Goal: Task Accomplishment & Management: Complete application form

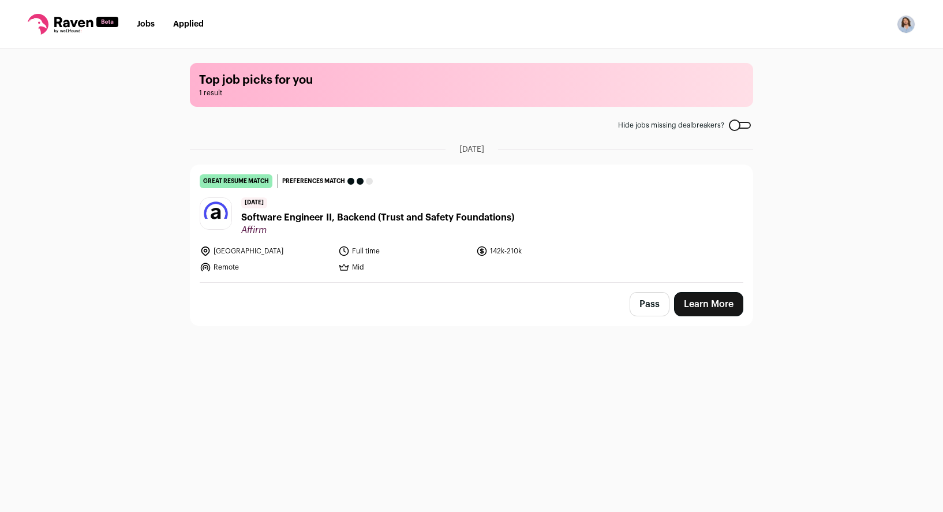
click at [687, 302] on link "Learn More" at bounding box center [708, 304] width 69 height 24
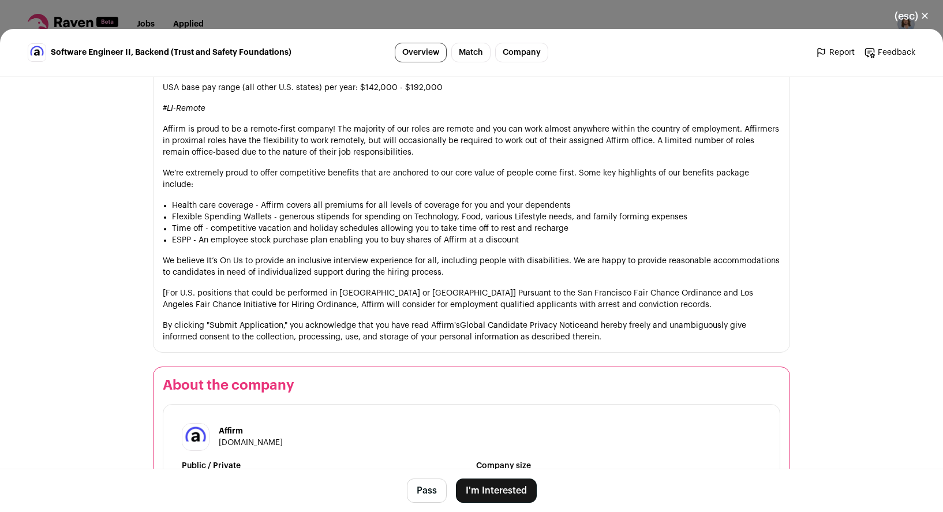
scroll to position [970, 0]
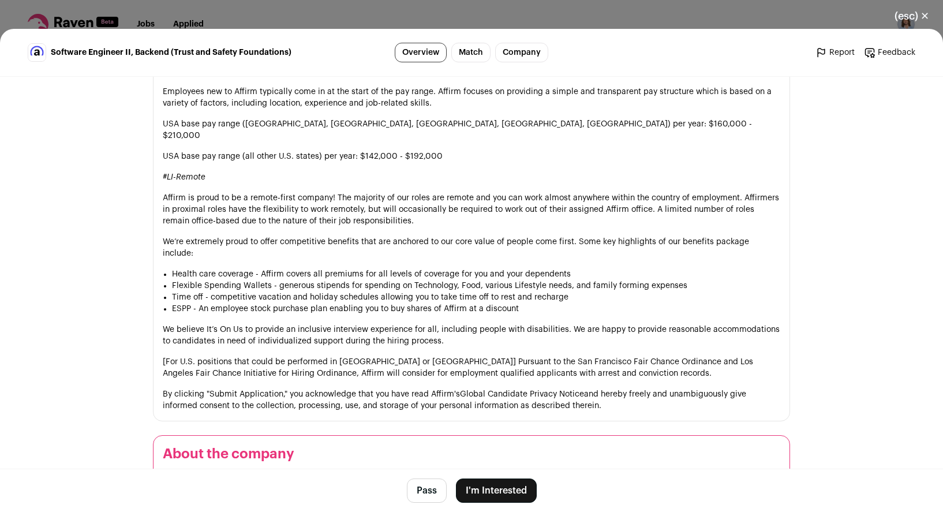
click at [490, 504] on footer "Pass I'm Interested" at bounding box center [471, 489] width 943 height 43
click at [487, 490] on button "I'm Interested" at bounding box center [496, 490] width 81 height 24
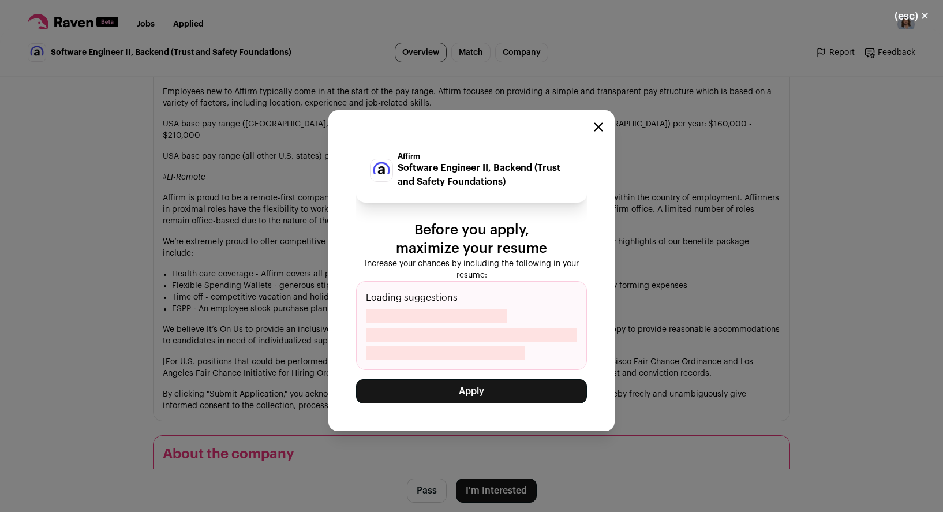
click at [483, 393] on button "Apply" at bounding box center [471, 391] width 231 height 24
